Goal: Transaction & Acquisition: Purchase product/service

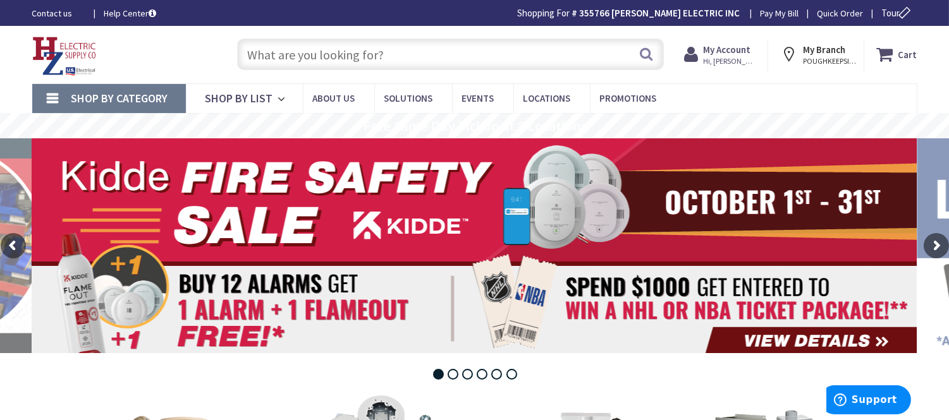
click at [342, 58] on input "text" at bounding box center [450, 55] width 427 height 32
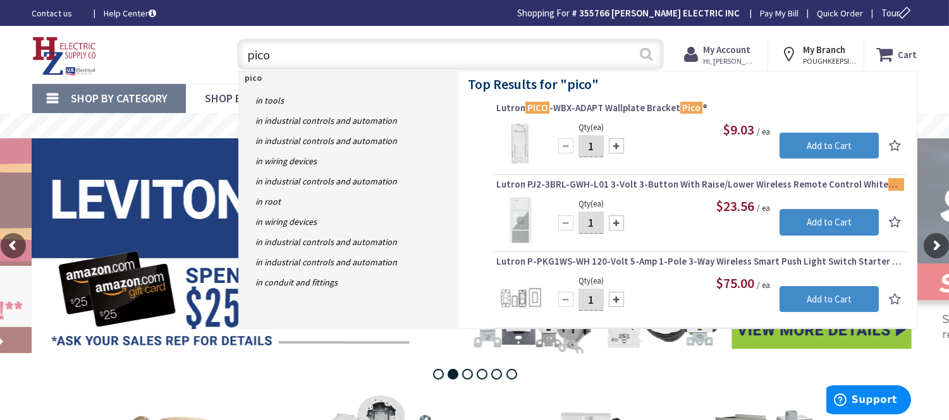
type input "pico"
click at [645, 52] on button "Search" at bounding box center [646, 54] width 16 height 28
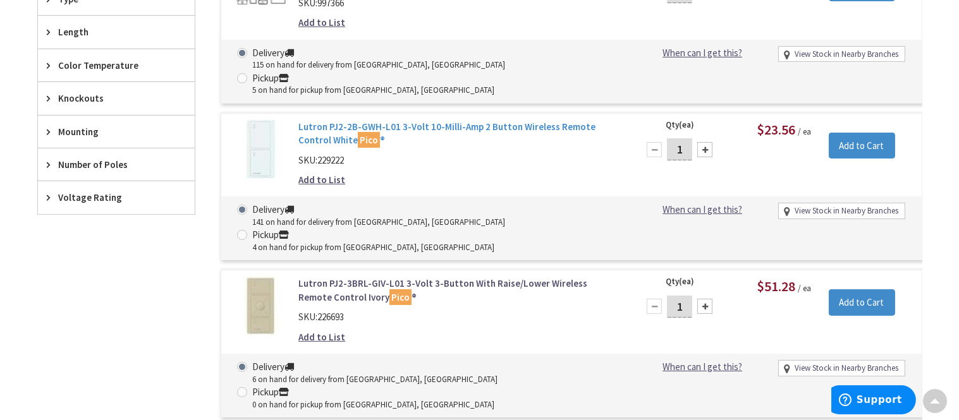
scroll to position [634, 0]
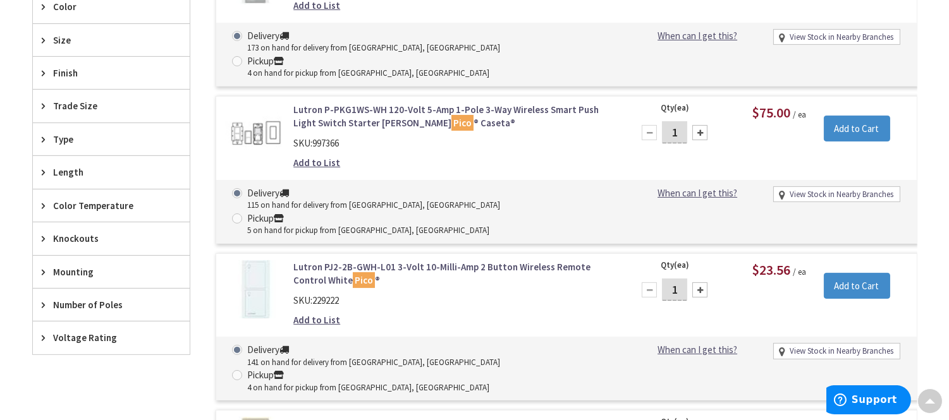
click at [700, 283] on div at bounding box center [699, 290] width 15 height 15
type input "3"
click at [839, 273] on input "Add to Cart" at bounding box center [857, 286] width 66 height 27
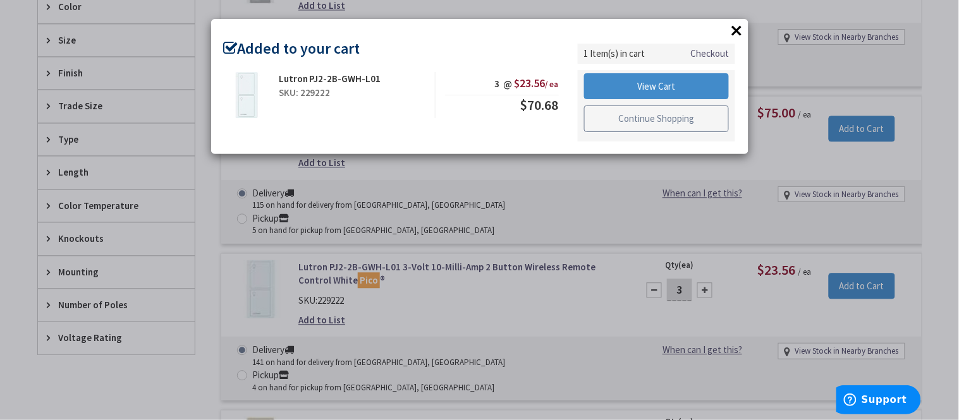
click at [620, 125] on link "Continue Shopping" at bounding box center [656, 119] width 145 height 27
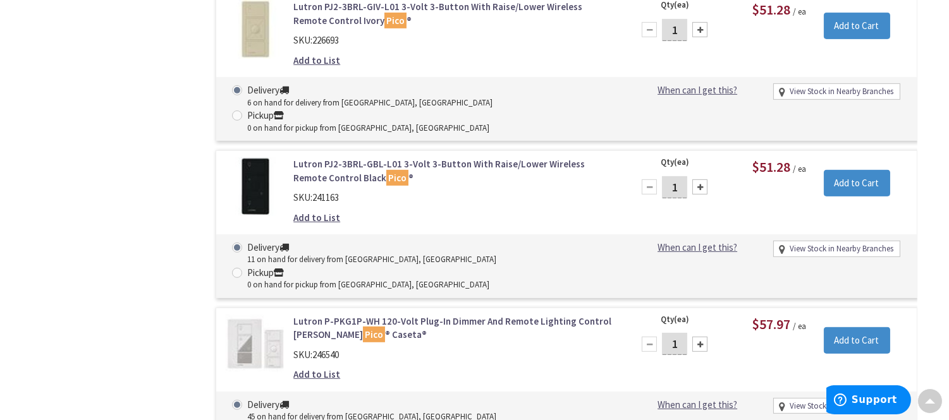
scroll to position [1126, 0]
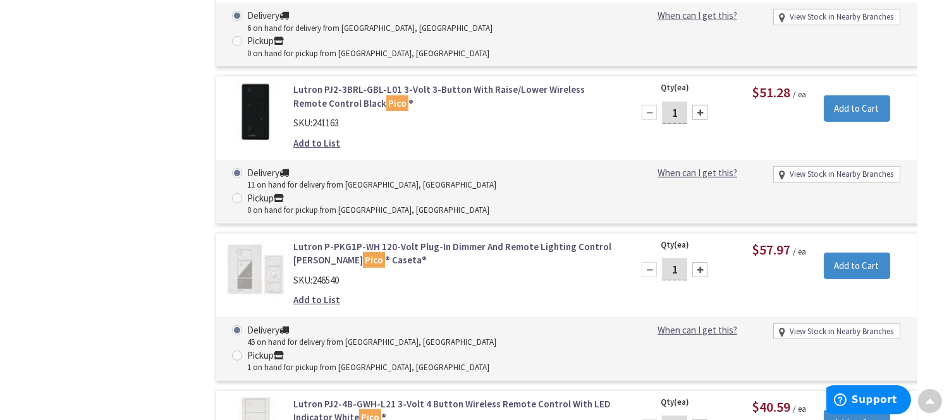
click at [495, 398] on link "Lutron PJ2-4B-GWH-L21 3-Volt 4 Button Wireless Remote Control With LED Indicato…" at bounding box center [454, 411] width 322 height 27
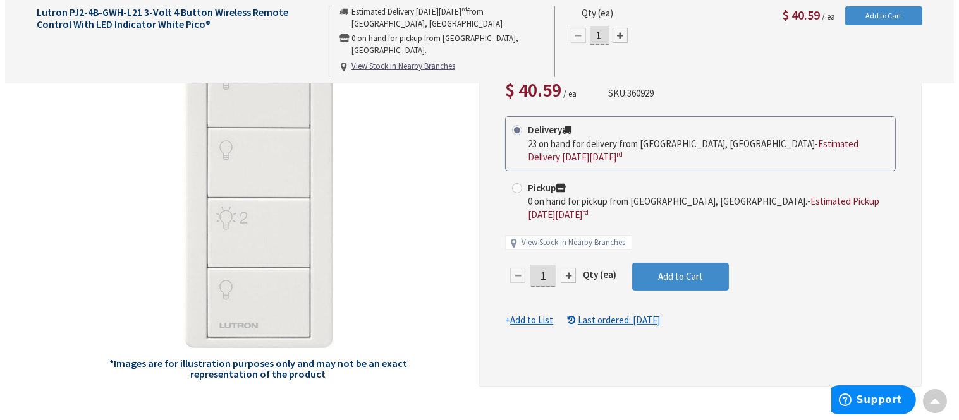
scroll to position [142, 0]
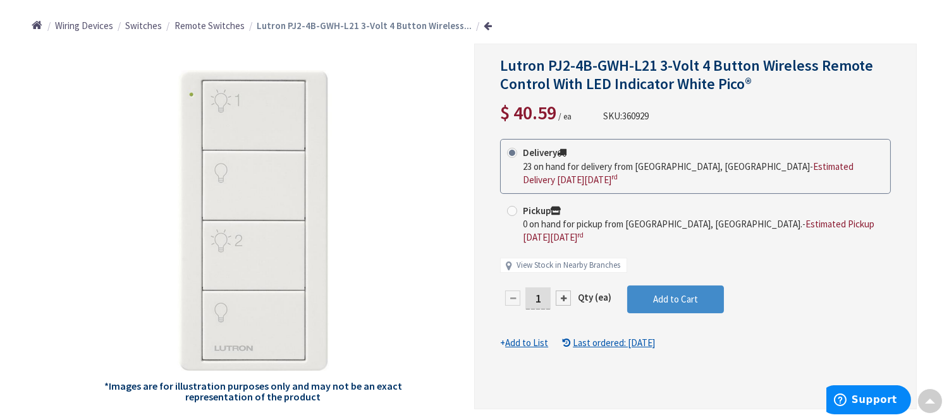
click at [558, 291] on div at bounding box center [563, 298] width 15 height 15
type input "2"
click at [673, 293] on span "Add to Cart" at bounding box center [675, 299] width 45 height 12
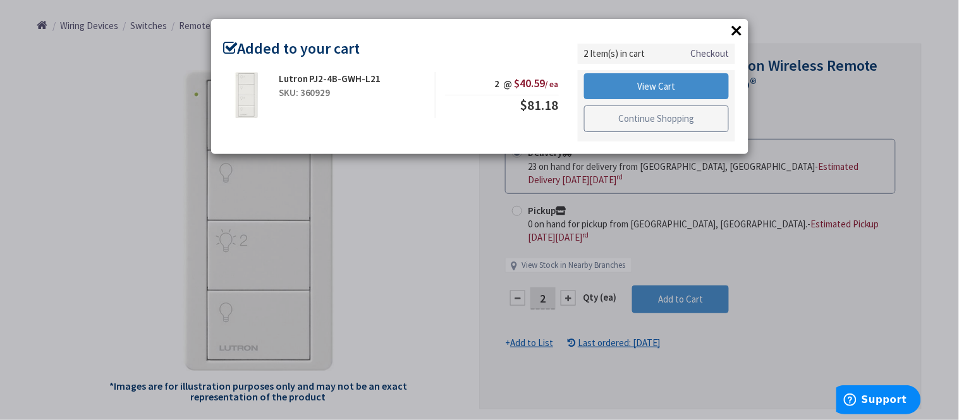
click at [631, 116] on link "Continue Shopping" at bounding box center [656, 119] width 145 height 27
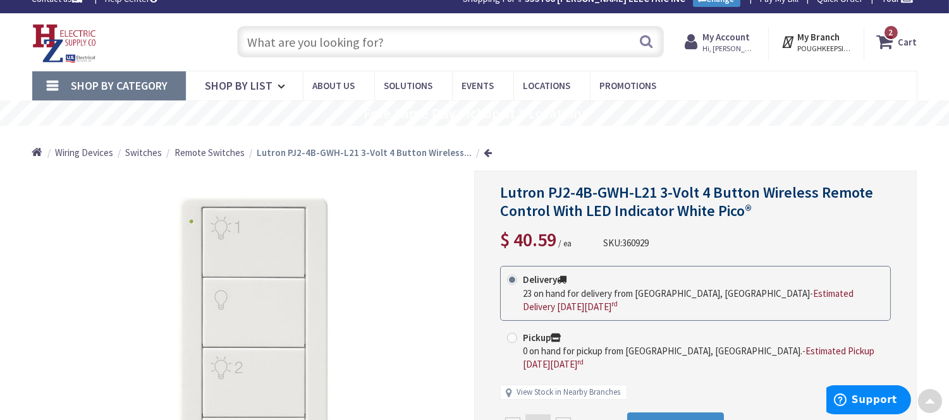
scroll to position [0, 0]
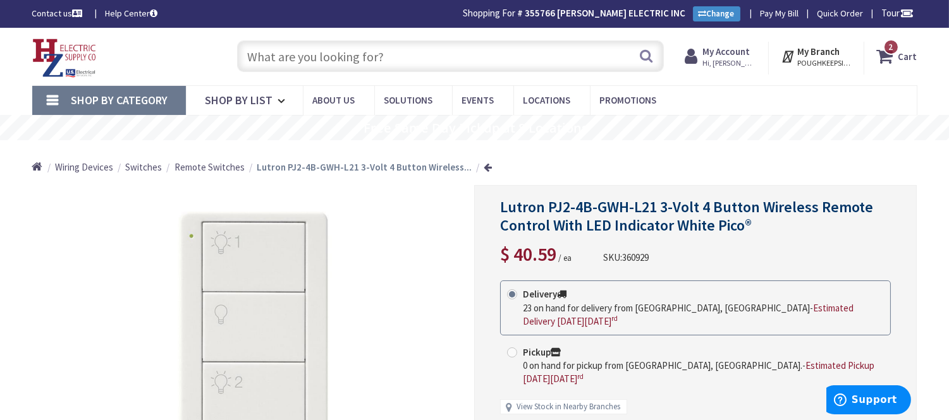
click at [284, 61] on input "text" at bounding box center [450, 56] width 427 height 32
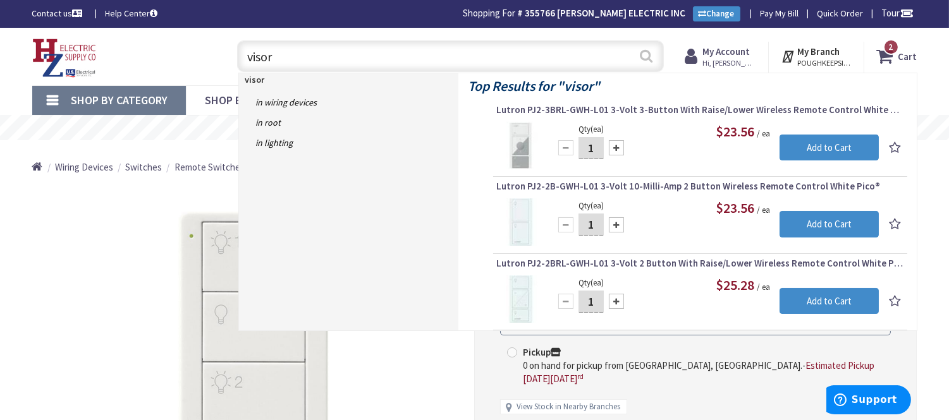
type input "visor"
click at [640, 52] on button "Search" at bounding box center [646, 56] width 16 height 28
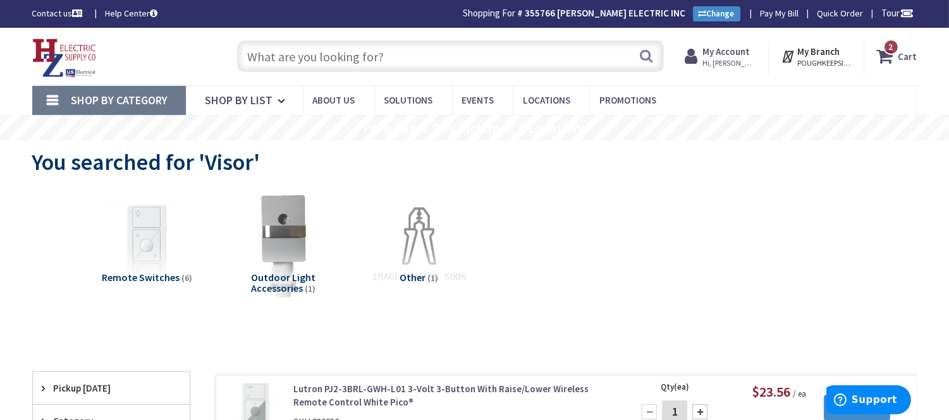
click at [274, 59] on input "text" at bounding box center [450, 56] width 427 height 32
paste input "PICO-CAR-CLIP"
type input "PICO-CAR-CLIP"
click at [648, 56] on button "Search" at bounding box center [646, 56] width 16 height 28
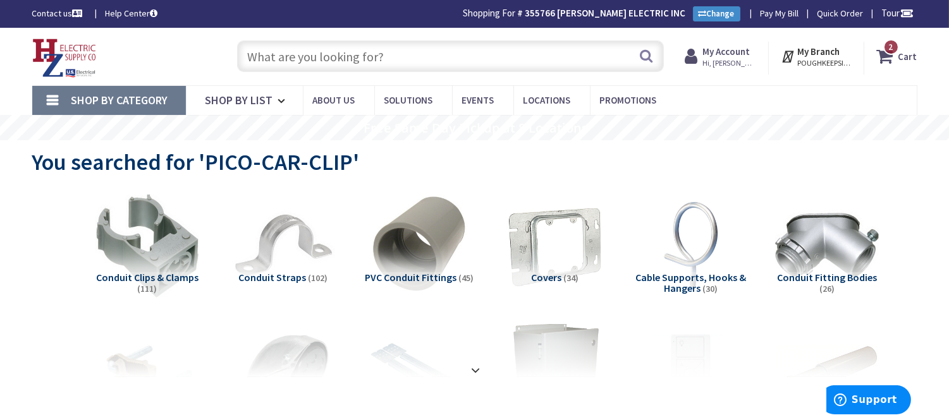
click at [264, 47] on input "text" at bounding box center [450, 56] width 427 height 32
paste input "PICO-CAR-CLIP"
type input "PICO-CAR-CLIP"
click at [640, 54] on button "Search" at bounding box center [646, 56] width 16 height 28
click at [319, 58] on input "text" at bounding box center [450, 56] width 427 height 32
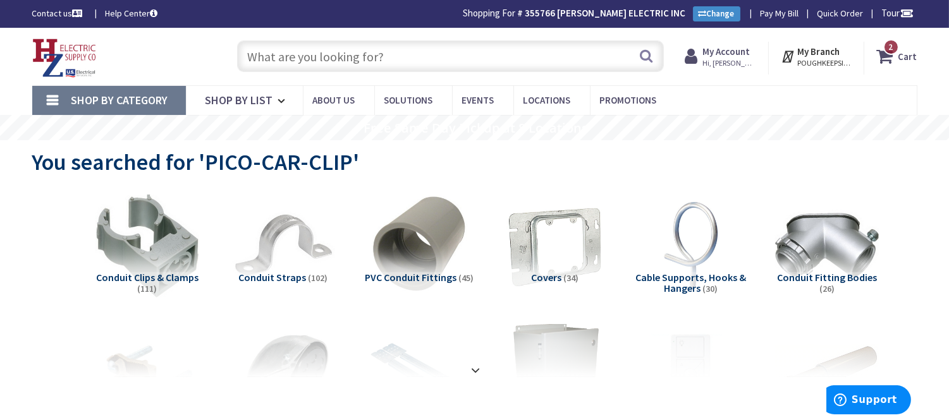
paste input "Pico Remote, L-PED1-WH"
type input "Pico Remote, L-PED1-WH"
click at [642, 52] on button "Search" at bounding box center [646, 56] width 16 height 28
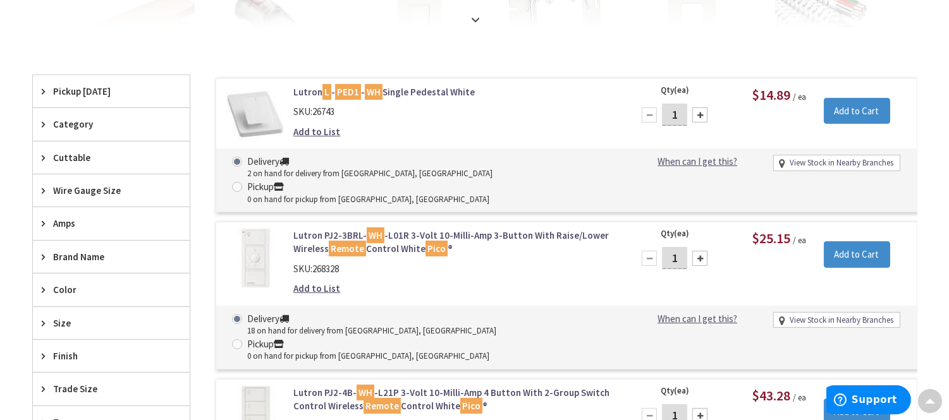
scroll to position [352, 0]
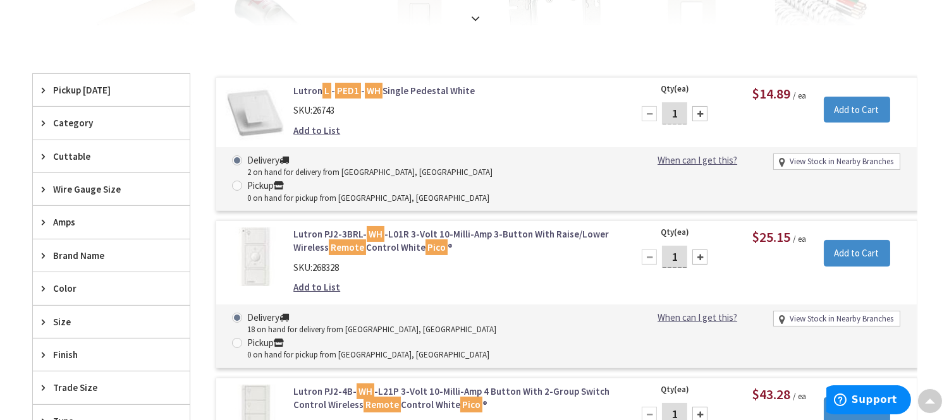
click at [698, 116] on div at bounding box center [699, 113] width 15 height 15
type input "2"
click at [850, 112] on input "Add to Cart" at bounding box center [857, 110] width 66 height 27
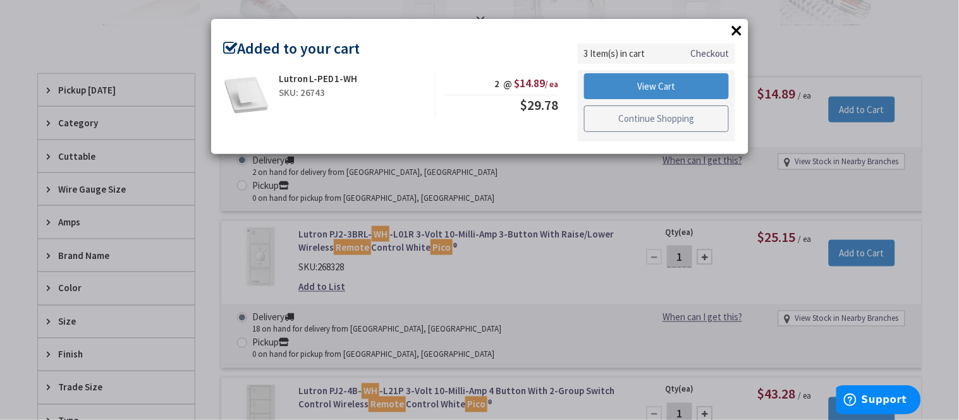
drag, startPoint x: 662, startPoint y: 114, endPoint x: 657, endPoint y: 119, distance: 6.7
click at [662, 115] on link "Continue Shopping" at bounding box center [656, 119] width 145 height 27
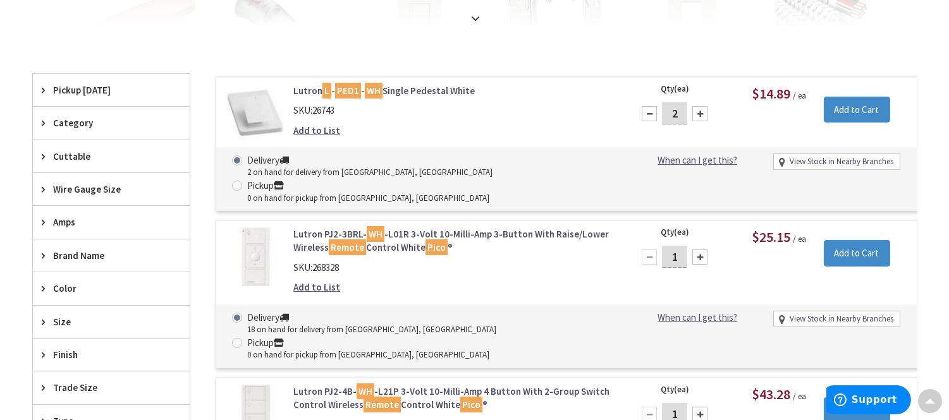
scroll to position [0, 0]
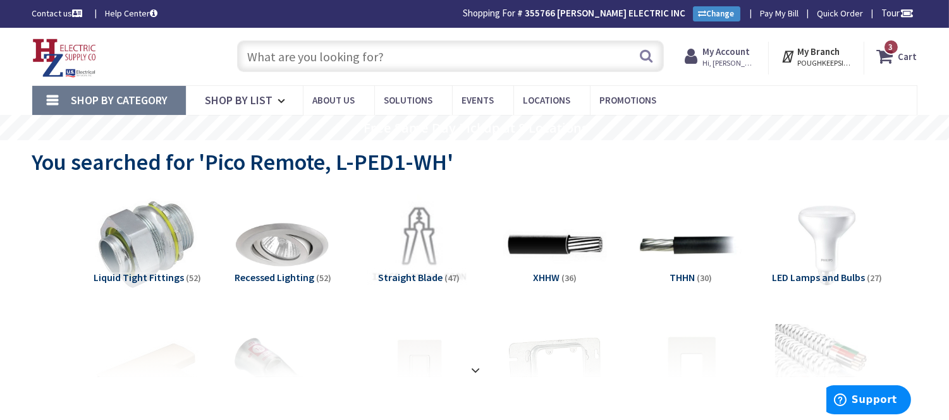
click at [880, 56] on icon at bounding box center [887, 56] width 21 height 23
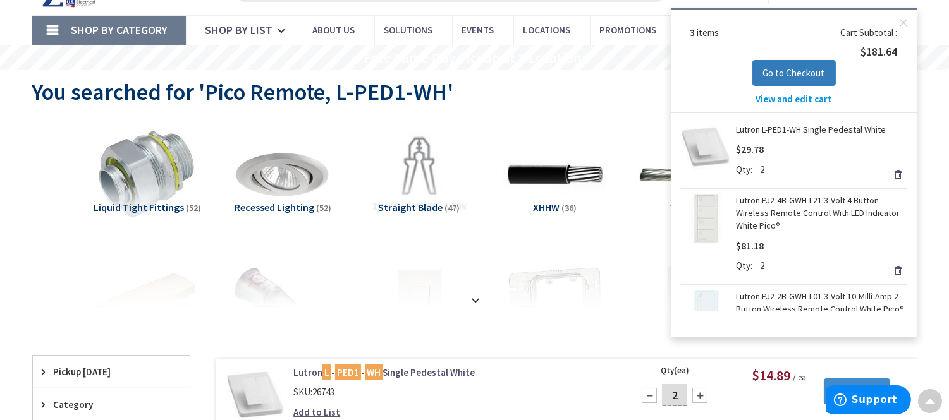
click at [787, 72] on span "Go to Checkout" at bounding box center [794, 73] width 62 height 12
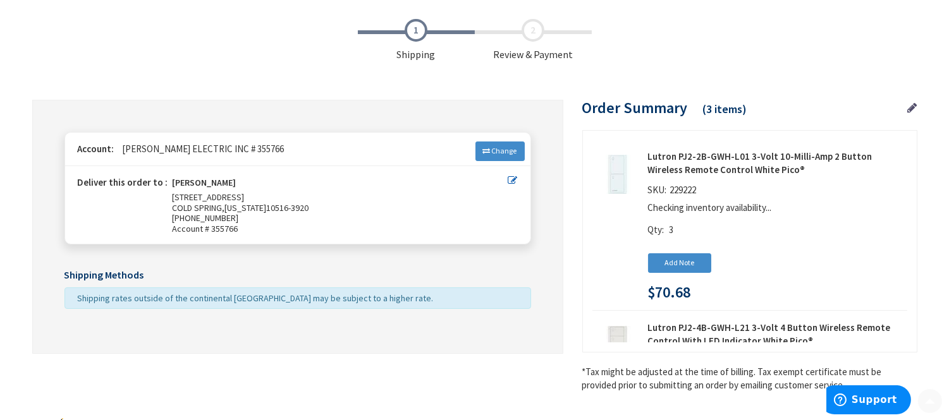
scroll to position [118, 0]
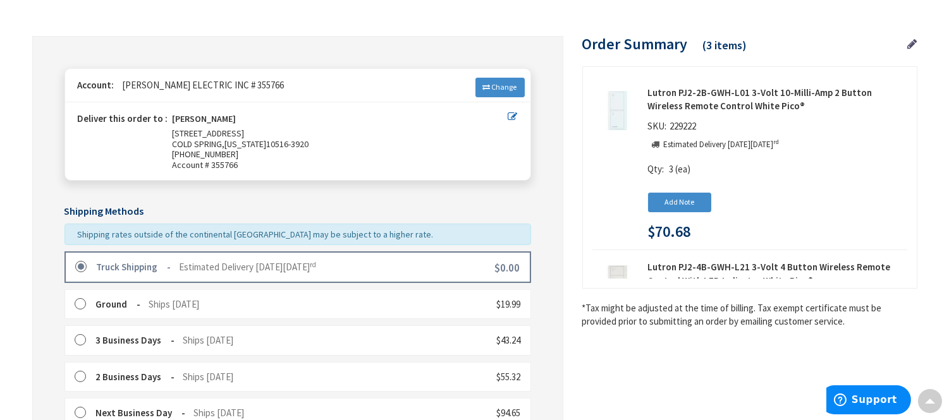
click at [75, 263] on label at bounding box center [85, 267] width 20 height 13
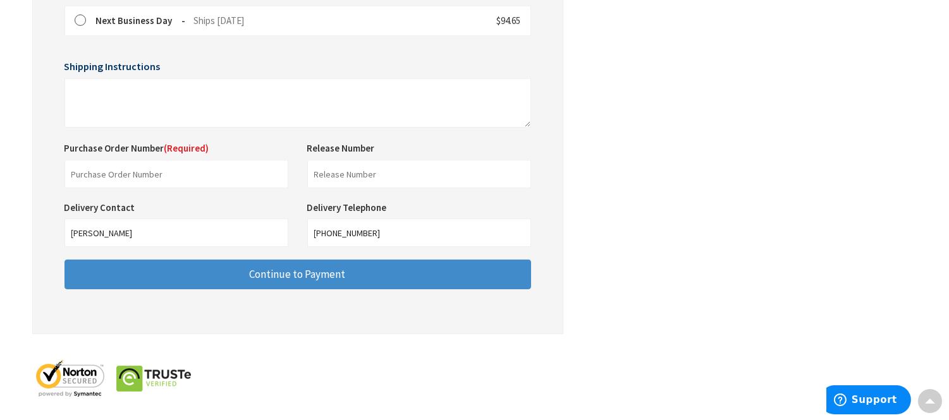
scroll to position [516, 0]
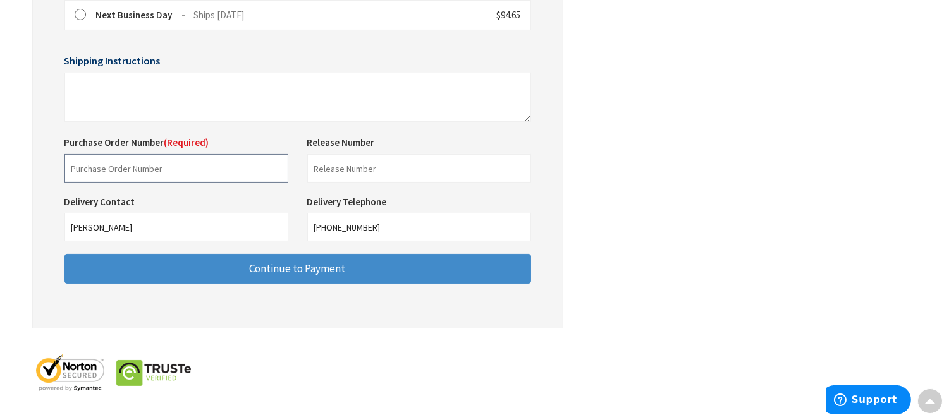
click at [145, 173] on input "text" at bounding box center [176, 168] width 224 height 28
type input "[PERSON_NAME]"
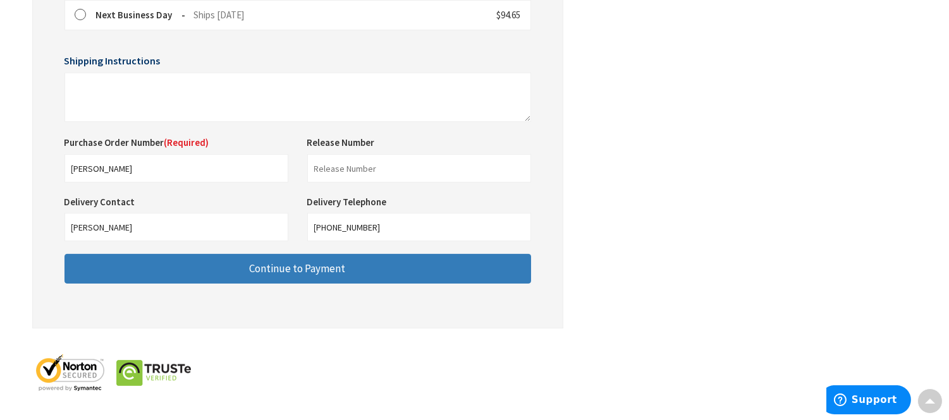
click at [183, 266] on button "Continue to Payment" at bounding box center [297, 269] width 466 height 30
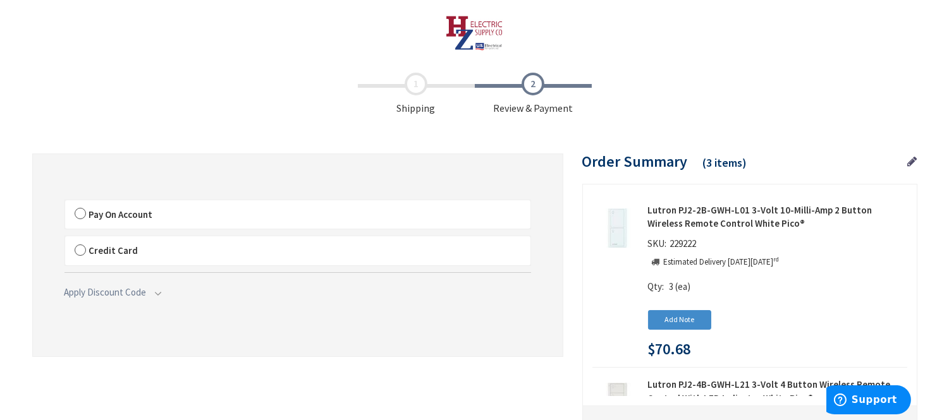
click at [78, 216] on label "Pay On Account" at bounding box center [297, 214] width 465 height 29
click at [65, 203] on input "Pay On Account" at bounding box center [65, 203] width 0 height 0
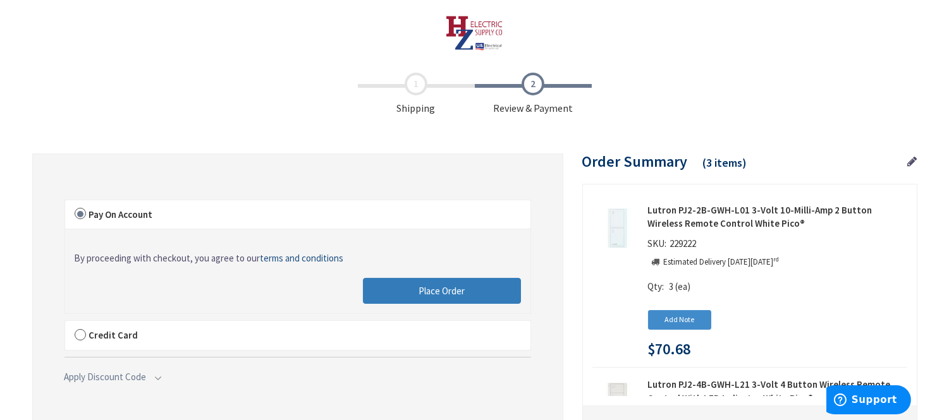
click at [420, 290] on span "Place Order" at bounding box center [441, 291] width 46 height 12
